Goal: Task Accomplishment & Management: Complete application form

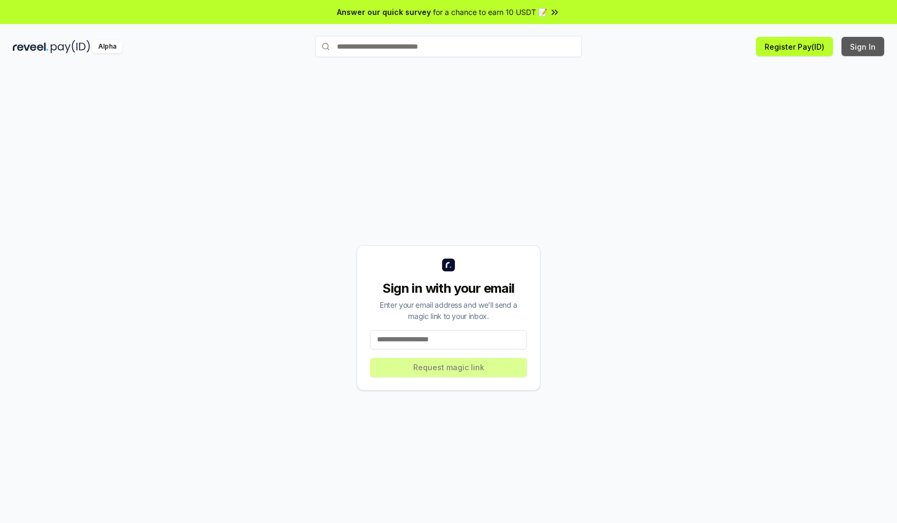
click at [864, 46] on button "Sign In" at bounding box center [863, 46] width 43 height 19
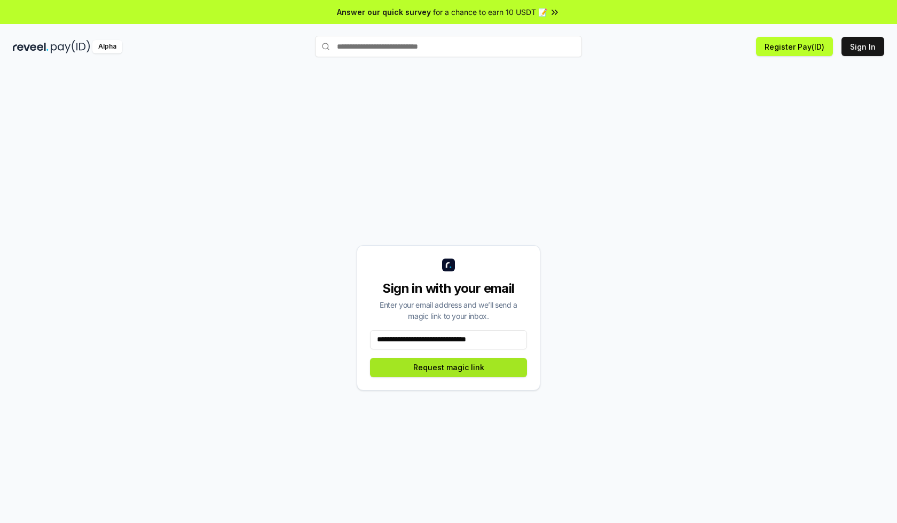
type input "**********"
click at [449, 367] on button "Request magic link" at bounding box center [448, 367] width 157 height 19
